Goal: Task Accomplishment & Management: Use online tool/utility

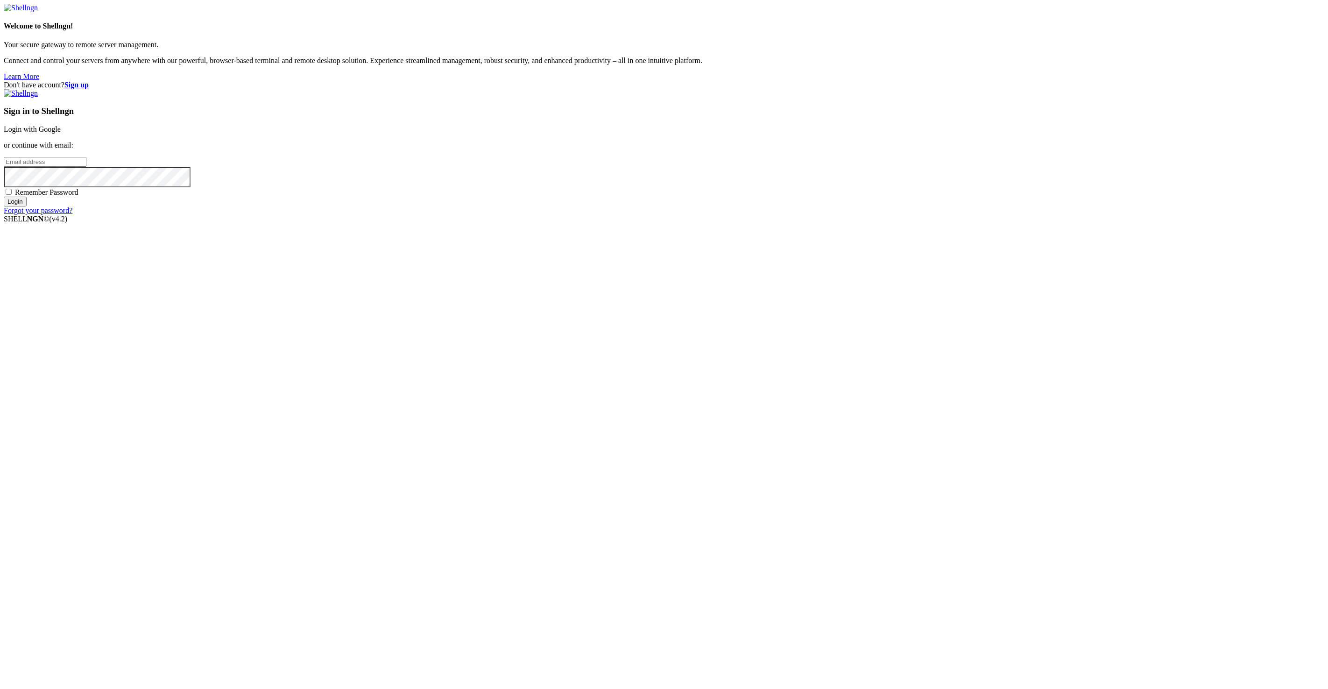
type input "[EMAIL_ADDRESS][DOMAIN_NAME]"
click at [27, 206] on input "Login" at bounding box center [15, 202] width 23 height 10
click at [86, 151] on input "number" at bounding box center [45, 146] width 83 height 10
paste input "233132"
click at [30, 161] on input "Submit" at bounding box center [17, 156] width 27 height 10
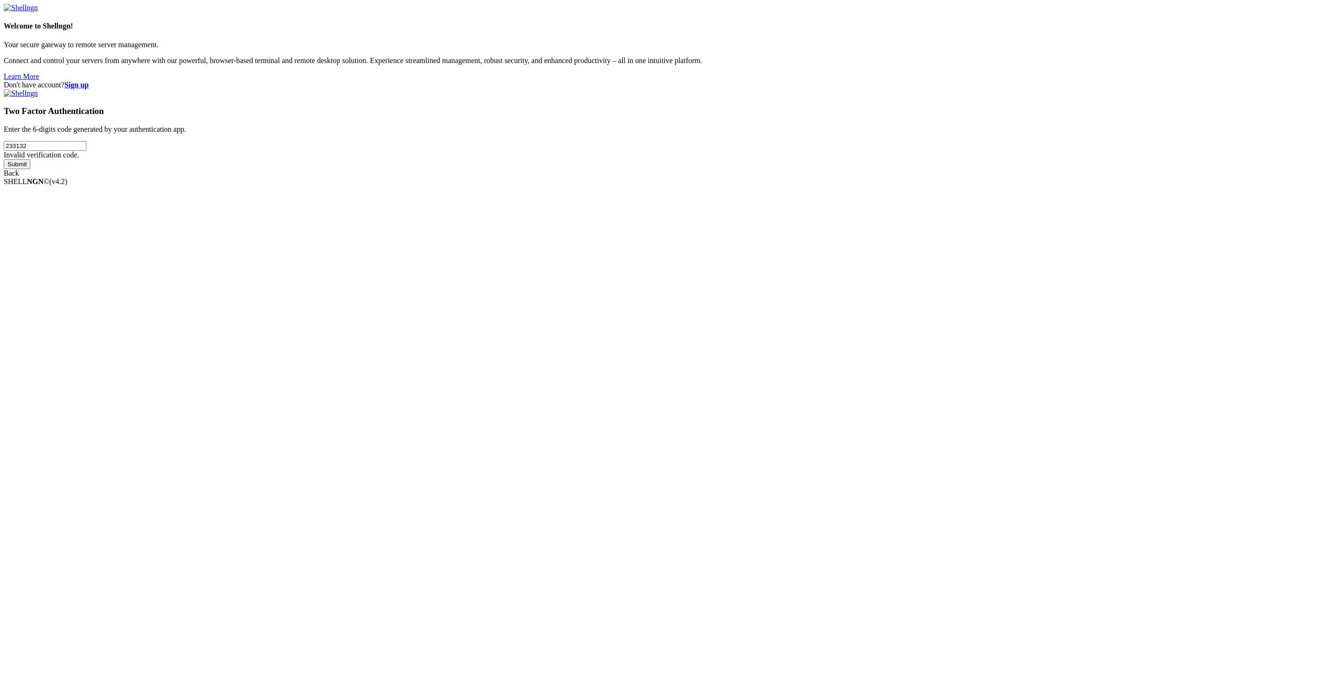
click at [86, 151] on input "233132" at bounding box center [45, 146] width 83 height 10
paste input "34198"
type input "341982"
click at [30, 169] on input "Submit" at bounding box center [17, 164] width 27 height 10
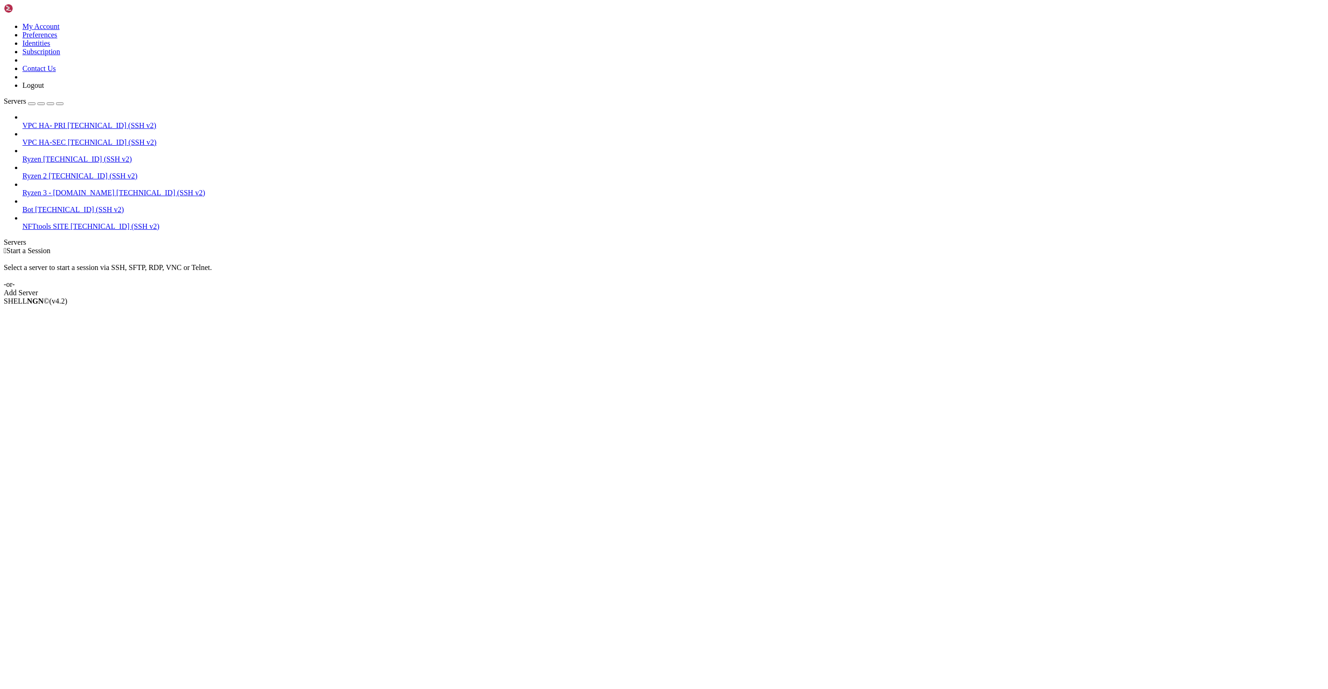
click at [70, 172] on span "[TECHNICAL_ID] (SSH v2)" at bounding box center [93, 176] width 89 height 8
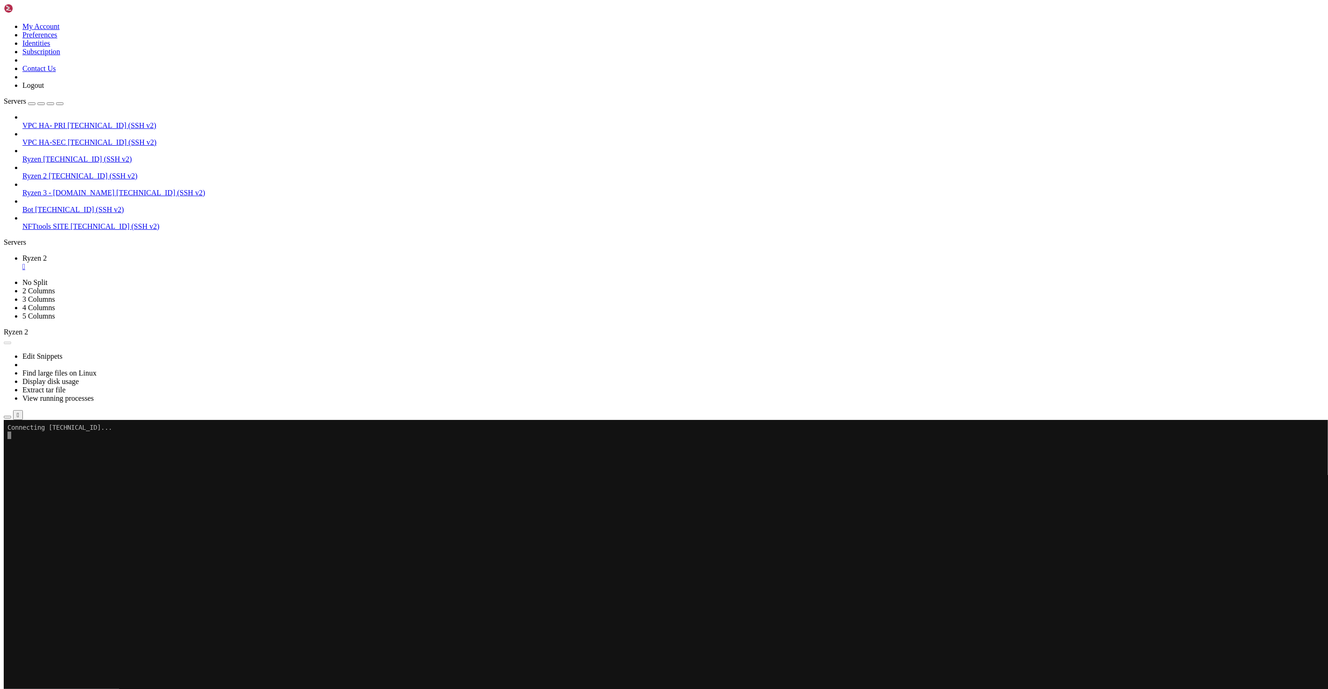
click at [404, 179] on div at bounding box center [664, 344] width 1328 height 689
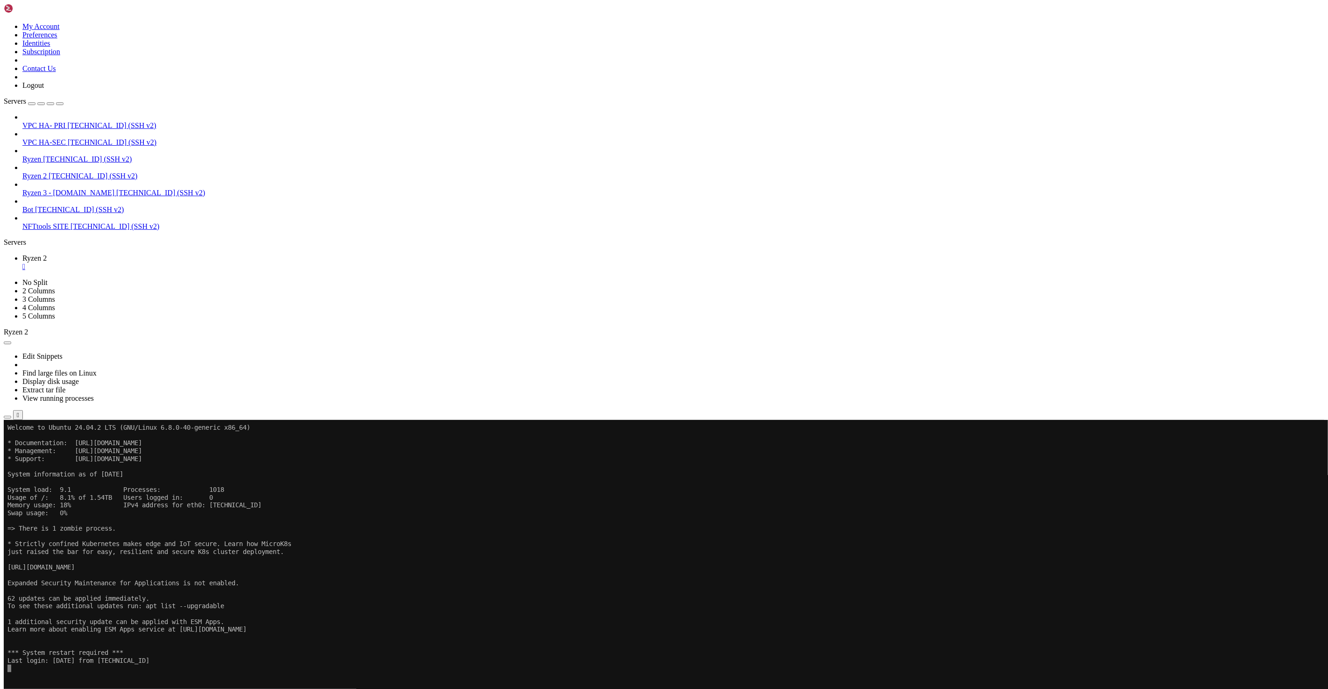
click at [439, 585] on x-row "Expanded Security Maintenance for Applications is not enabled." at bounding box center [608, 583] width 1202 height 8
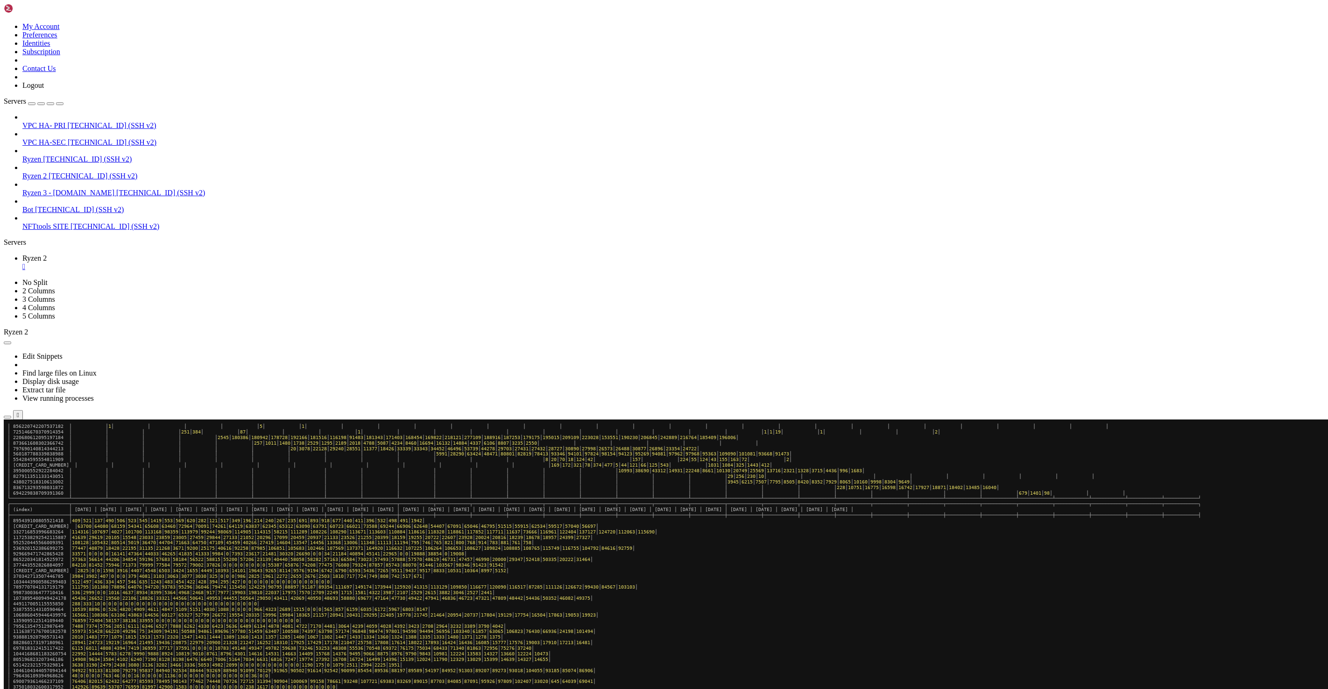
scroll to position [65143, 0]
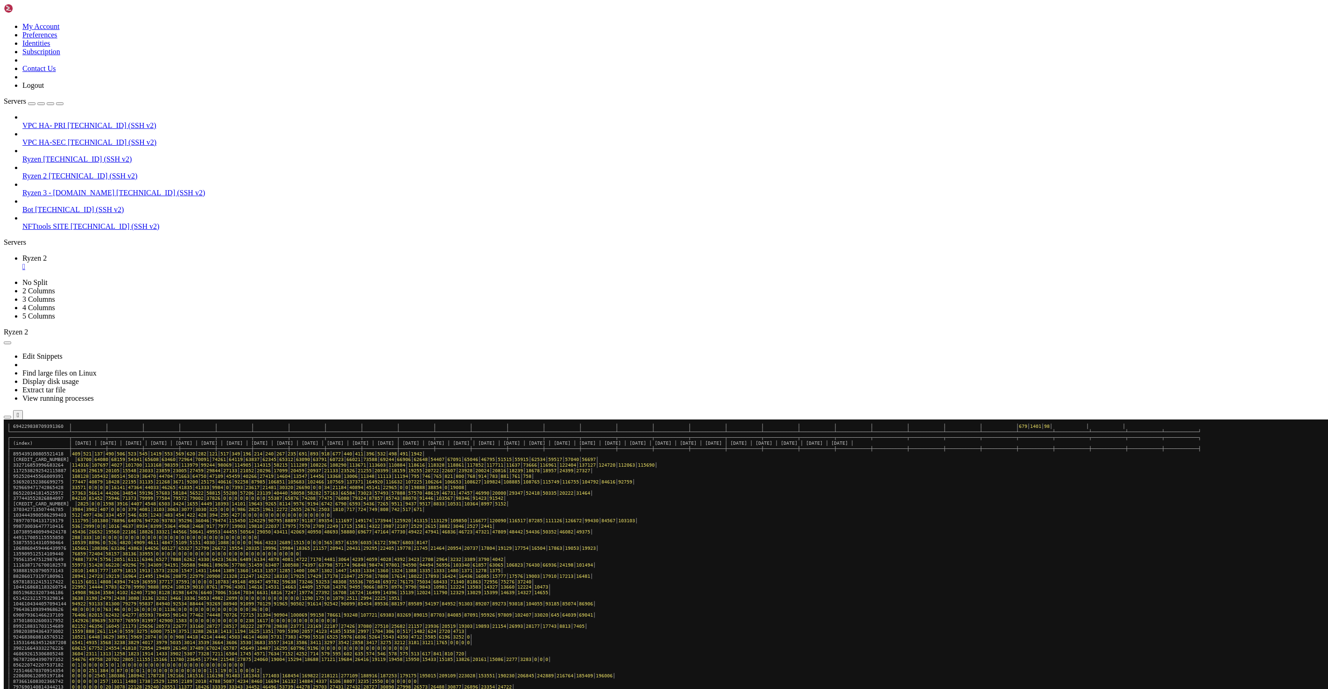
drag, startPoint x: 101, startPoint y: 1037, endPoint x: 7, endPoint y: 742, distance: 309.6
copy div "Total Discord ID counts from the 15th of last month to the 14th of this month: …"
